Goal: Navigation & Orientation: Find specific page/section

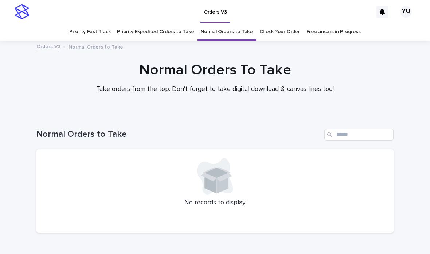
scroll to position [23, 0]
click at [162, 23] on link "Priority Expedited Orders to Take" at bounding box center [155, 31] width 77 height 17
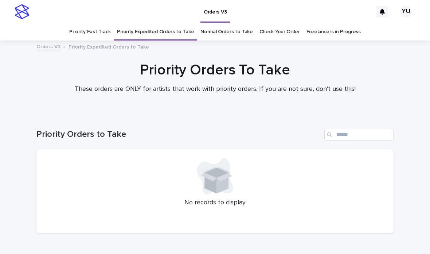
click at [102, 23] on link "Priority Fast Track" at bounding box center [89, 31] width 41 height 17
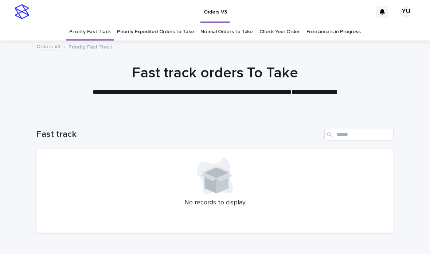
click at [183, 23] on link "Priority Expedited Orders to Take" at bounding box center [155, 31] width 77 height 17
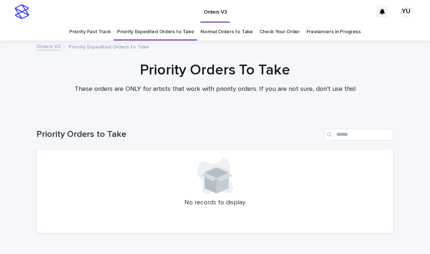
click at [230, 23] on link "Normal Orders to Take" at bounding box center [226, 31] width 52 height 17
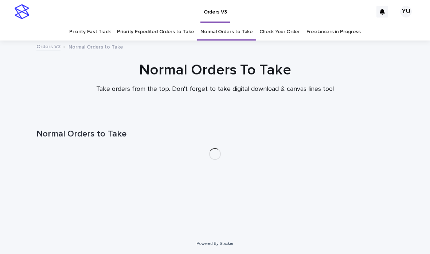
scroll to position [23, 0]
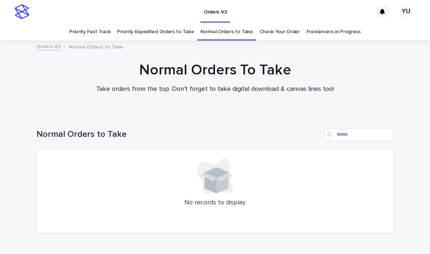
click at [299, 23] on link "Freelancers in Progress" at bounding box center [334, 31] width 54 height 17
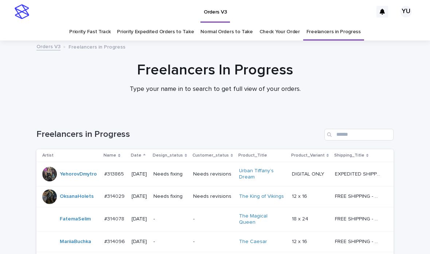
click at [213, 23] on link "Normal Orders to Take" at bounding box center [226, 31] width 52 height 17
